Goal: Task Accomplishment & Management: Manage account settings

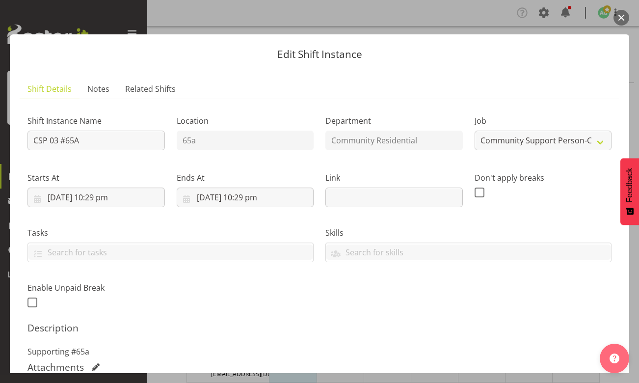
select select "3"
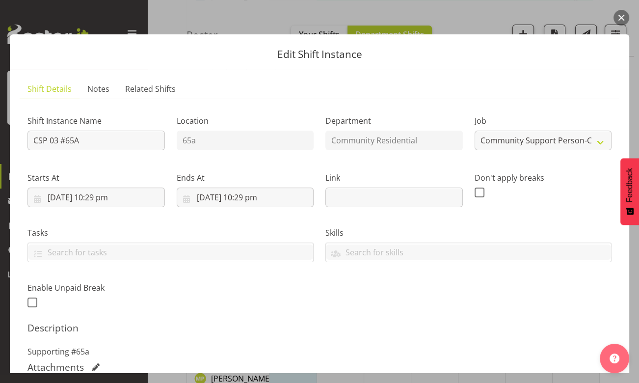
scroll to position [217, 0]
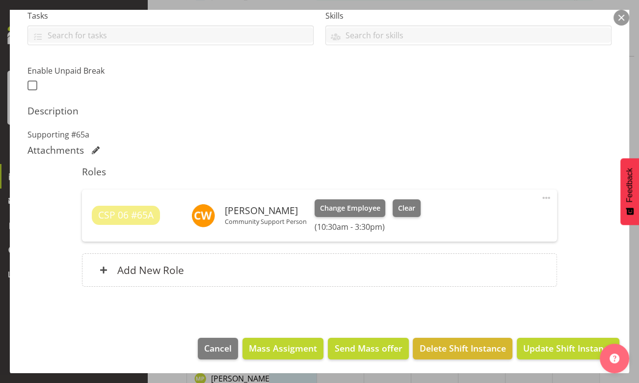
click at [322, 229] on h6 "(10:30am - 3:30pm)" at bounding box center [368, 227] width 106 height 10
click at [344, 226] on h6 "(10:30am - 3:30pm)" at bounding box center [368, 227] width 106 height 10
click at [540, 197] on span at bounding box center [546, 198] width 12 height 12
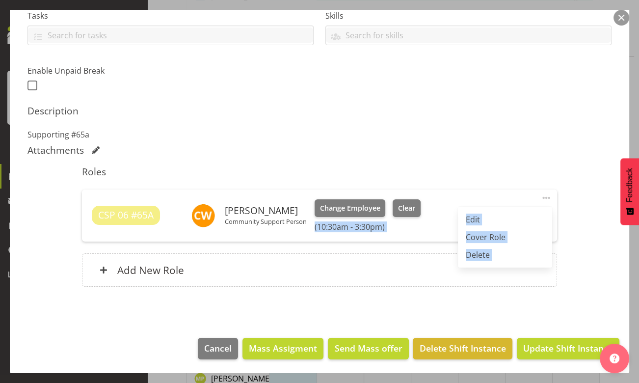
click at [469, 217] on link "Edit" at bounding box center [505, 220] width 94 height 18
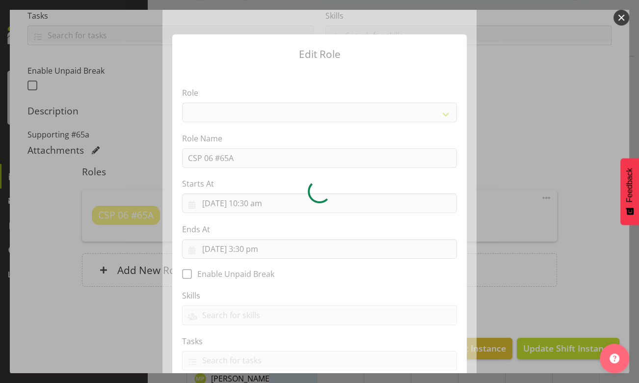
select select "287"
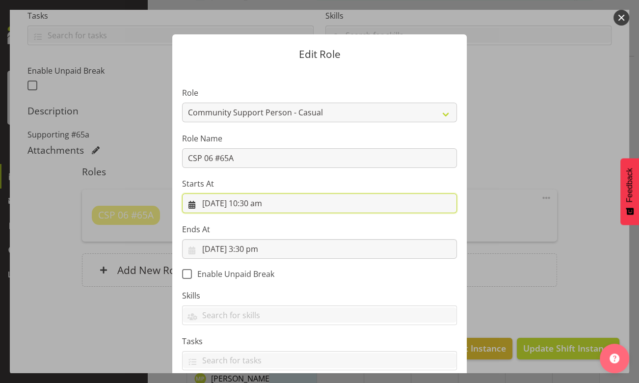
click at [260, 205] on input "[DATE] 10:30 am" at bounding box center [319, 203] width 275 height 20
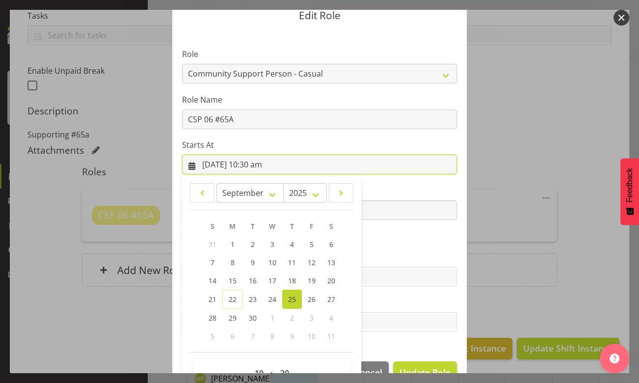
scroll to position [64, 0]
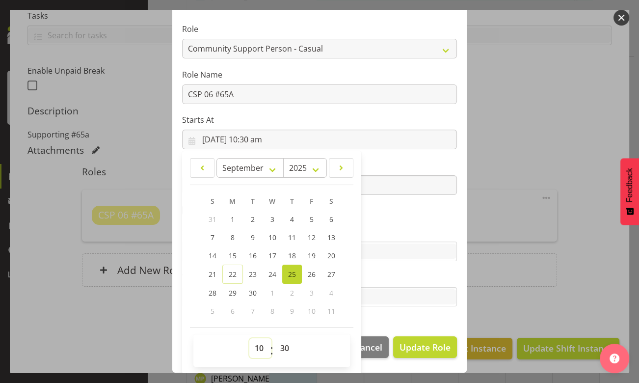
click at [254, 347] on select "00 01 02 03 04 05 06 07 08 09 10 11 12 13 14 15 16 17 18 19 20 21 22 23" at bounding box center [260, 348] width 22 height 20
select select "9"
click at [249, 338] on select "00 01 02 03 04 05 06 07 08 09 10 11 12 13 14 15 16 17 18 19 20 21 22 23" at bounding box center [260, 348] width 22 height 20
type input "[DATE] 9:30 am"
click at [282, 345] on select "00 01 02 03 04 05 06 07 08 09 10 11 12 13 14 15 16 17 18 19 20 21 22 23 24 25 2…" at bounding box center [286, 348] width 22 height 20
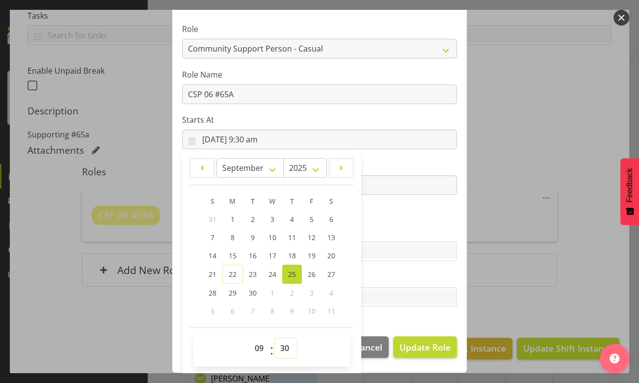
select select "0"
click at [275, 338] on select "00 01 02 03 04 05 06 07 08 09 10 11 12 13 14 15 16 17 18 19 20 21 22 23 24 25 2…" at bounding box center [286, 348] width 22 height 20
type input "[DATE] 9:00 am"
click at [533, 326] on div "Edit Role Role Area Manager Art Coordination Community - SIL Community Leader C…" at bounding box center [319, 191] width 471 height 363
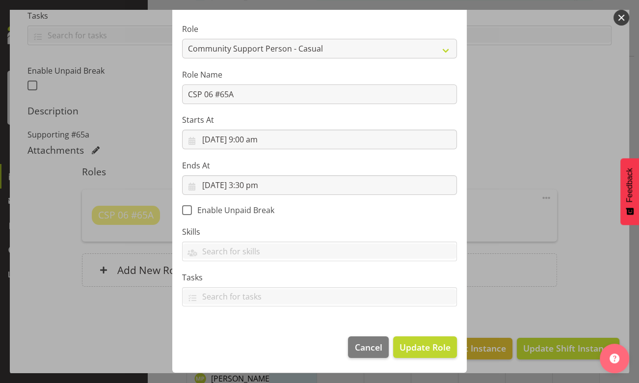
scroll to position [63, 0]
drag, startPoint x: 537, startPoint y: 366, endPoint x: 519, endPoint y: 348, distance: 25.0
click at [536, 364] on div "Edit Role Role Area Manager Art Coordination Community - SIL Community Leader C…" at bounding box center [319, 191] width 471 height 363
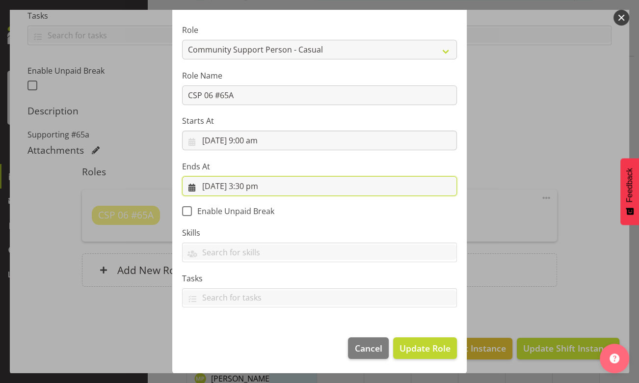
click at [247, 188] on input "[DATE] 3:30 pm" at bounding box center [319, 186] width 275 height 20
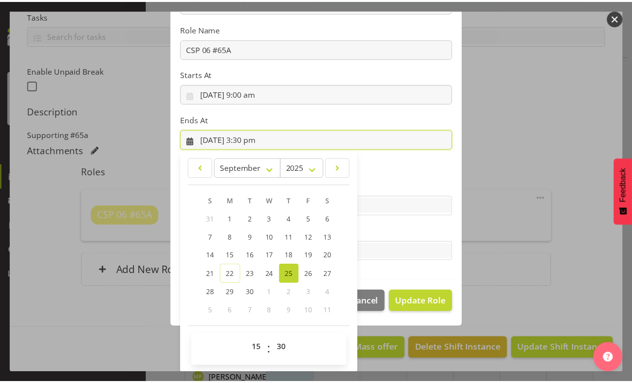
scroll to position [109, 0]
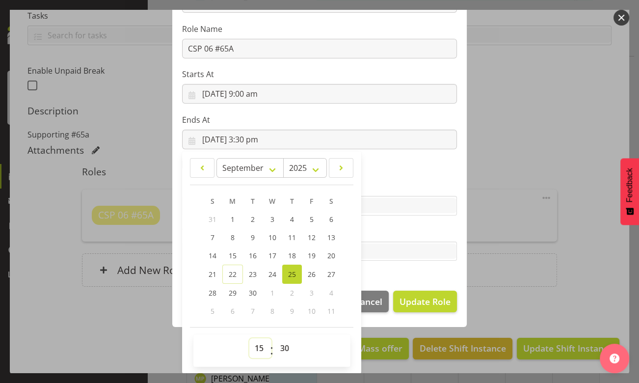
click at [255, 349] on select "00 01 02 03 04 05 06 07 08 09 10 11 12 13 14 15 16 17 18 19 20 21 22 23" at bounding box center [260, 348] width 22 height 20
select select "13"
click at [249, 338] on select "00 01 02 03 04 05 06 07 08 09 10 11 12 13 14 15 16 17 18 19 20 21 22 23" at bounding box center [260, 348] width 22 height 20
type input "[DATE] 1:30 pm"
click at [280, 345] on select "00 01 02 03 04 05 06 07 08 09 10 11 12 13 14 15 16 17 18 19 20 21 22 23 24 25 2…" at bounding box center [286, 348] width 22 height 20
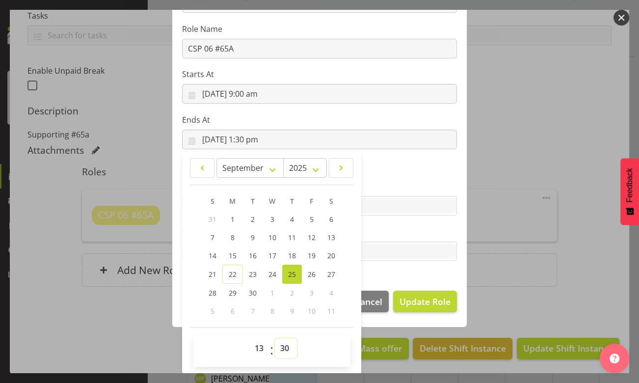
select select "0"
click at [275, 338] on select "00 01 02 03 04 05 06 07 08 09 10 11 12 13 14 15 16 17 18 19 20 21 22 23 24 25 2…" at bounding box center [286, 348] width 22 height 20
type input "[DATE] 1:00 pm"
click at [429, 299] on span "Update Role" at bounding box center [424, 301] width 51 height 13
select select
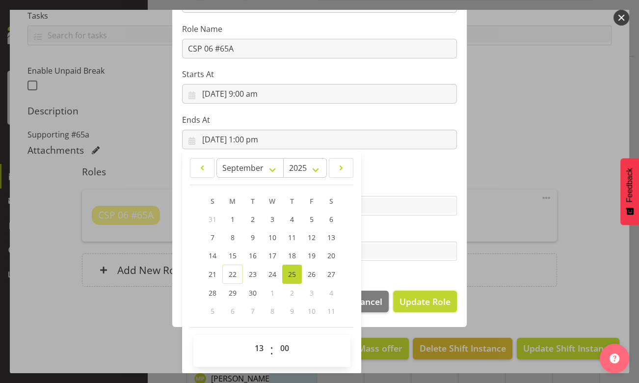
select select
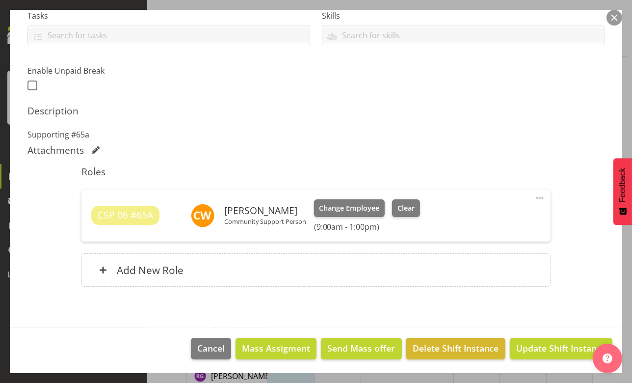
scroll to position [543, 0]
click at [545, 349] on span "Update Shift Instance" at bounding box center [561, 348] width 90 height 13
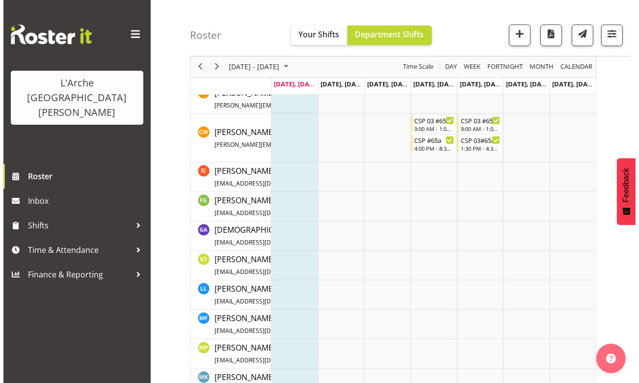
scroll to position [381, 0]
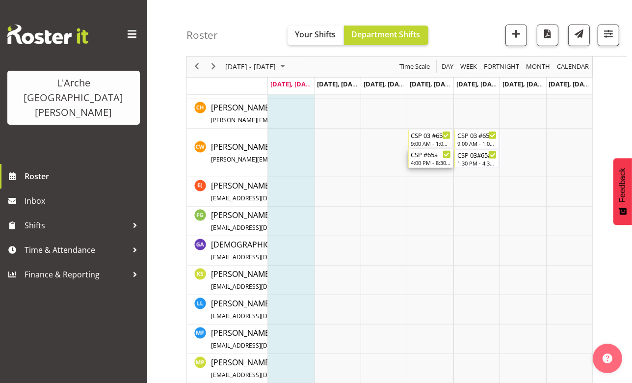
click at [429, 161] on div "4:00 PM - 8:30 PM" at bounding box center [431, 162] width 40 height 8
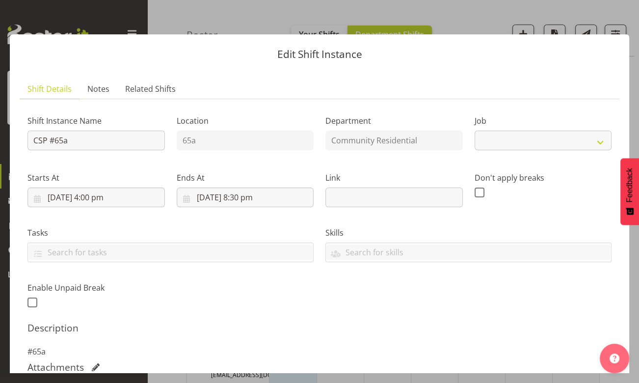
select select "3"
click at [103, 201] on input "[DATE] 4:00 pm" at bounding box center [95, 197] width 137 height 20
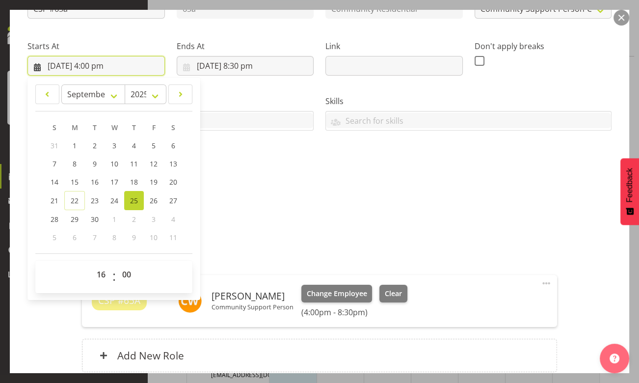
scroll to position [133, 0]
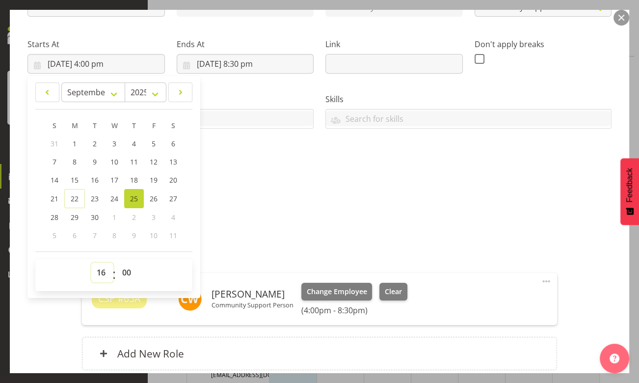
click at [102, 271] on select "00 01 02 03 04 05 06 07 08 09 10 11 12 13 14 15 16 17 18 19 20 21 22 23" at bounding box center [102, 273] width 22 height 20
select select "13"
click at [91, 263] on select "00 01 02 03 04 05 06 07 08 09 10 11 12 13 14 15 16 17 18 19 20 21 22 23" at bounding box center [102, 273] width 22 height 20
type input "[DATE] 1:00 pm"
click at [128, 275] on select "00 01 02 03 04 05 06 07 08 09 10 11 12 13 14 15 16 17 18 19 20 21 22 23 24 25 2…" at bounding box center [128, 273] width 22 height 20
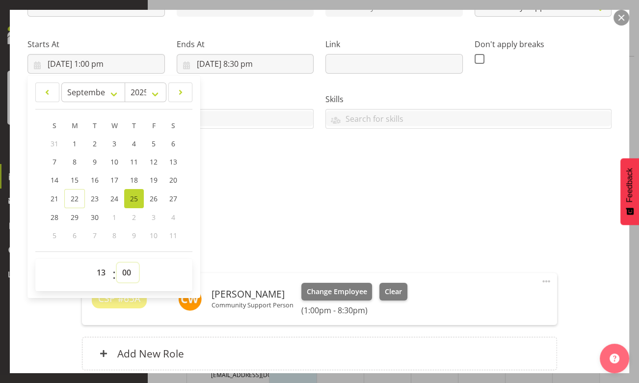
select select "30"
click at [117, 263] on select "00 01 02 03 04 05 06 07 08 09 10 11 12 13 14 15 16 17 18 19 20 21 22 23 24 25 2…" at bounding box center [128, 273] width 22 height 20
type input "[DATE] 1:30 pm"
click at [244, 65] on input "[DATE] 8:30 pm" at bounding box center [245, 64] width 137 height 20
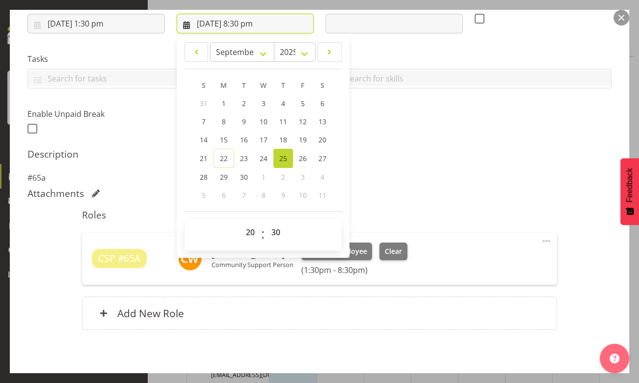
scroll to position [217, 0]
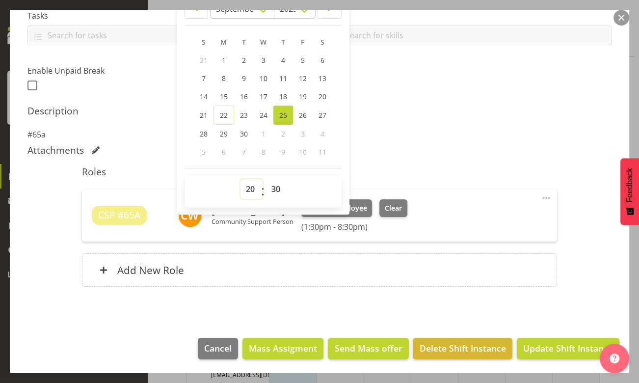
click at [248, 189] on select "00 01 02 03 04 05 06 07 08 09 10 11 12 13 14 15 16 17 18 19 20 21 22 23" at bounding box center [251, 189] width 22 height 20
select select "17"
click at [240, 179] on select "00 01 02 03 04 05 06 07 08 09 10 11 12 13 14 15 16 17 18 19 20 21 22 23" at bounding box center [251, 189] width 22 height 20
type input "[DATE] 5:30 pm"
click at [275, 190] on select "00 01 02 03 04 05 06 07 08 09 10 11 12 13 14 15 16 17 18 19 20 21 22 23 24 25 2…" at bounding box center [277, 189] width 22 height 20
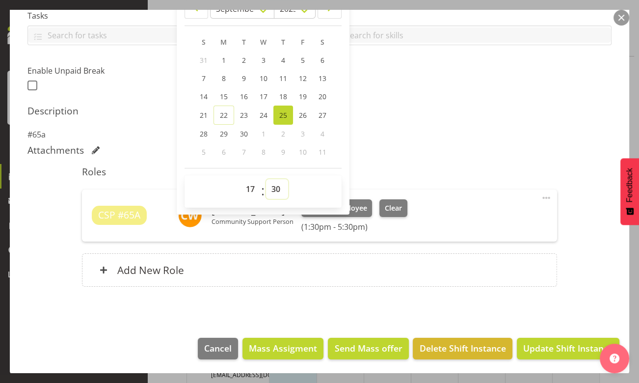
click at [275, 193] on select "00 01 02 03 04 05 06 07 08 09 10 11 12 13 14 15 16 17 18 19 20 21 22 23 24 25 2…" at bounding box center [277, 189] width 22 height 20
select select "0"
click at [266, 179] on select "00 01 02 03 04 05 06 07 08 09 10 11 12 13 14 15 16 17 18 19 20 21 22 23 24 25 2…" at bounding box center [277, 189] width 22 height 20
type input "[DATE] 5:00 pm"
click at [549, 342] on span "Update Shift Instance" at bounding box center [568, 348] width 90 height 13
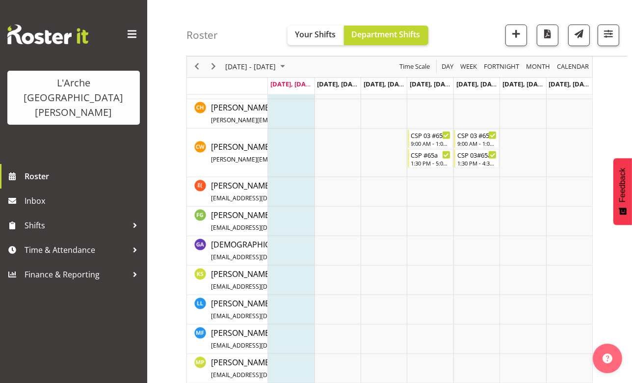
scroll to position [69, 0]
